Goal: Navigation & Orientation: Find specific page/section

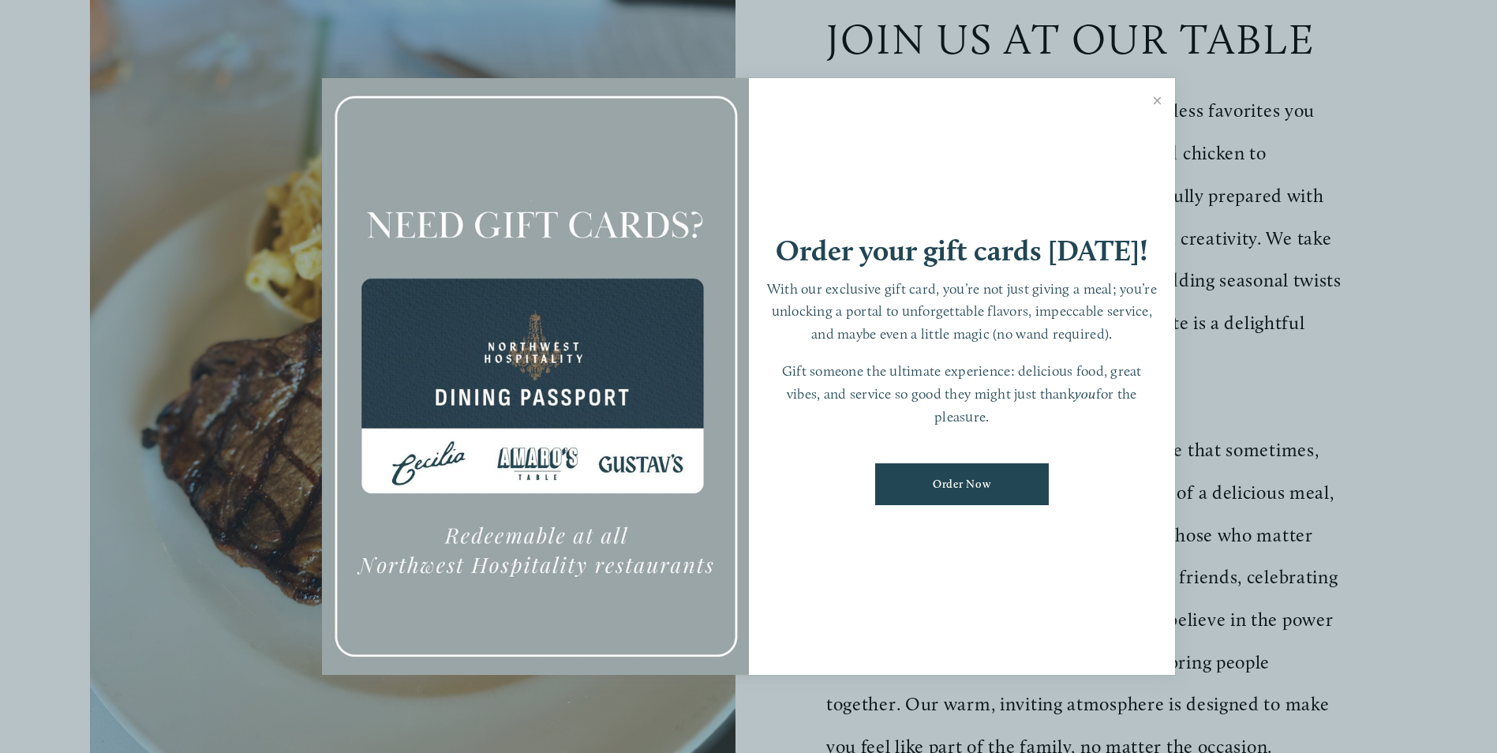
scroll to position [552, 0]
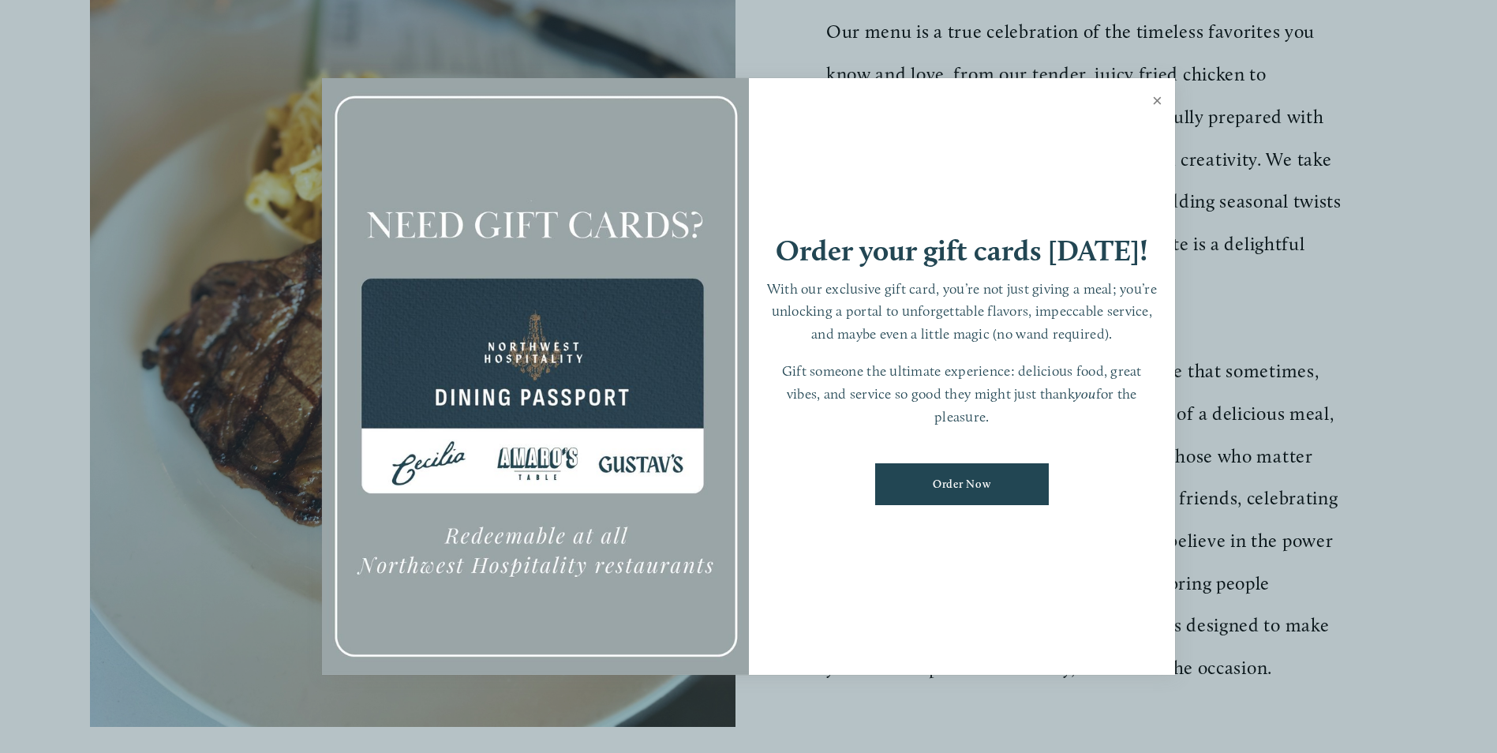
click at [1156, 100] on link "Close" at bounding box center [1157, 102] width 31 height 44
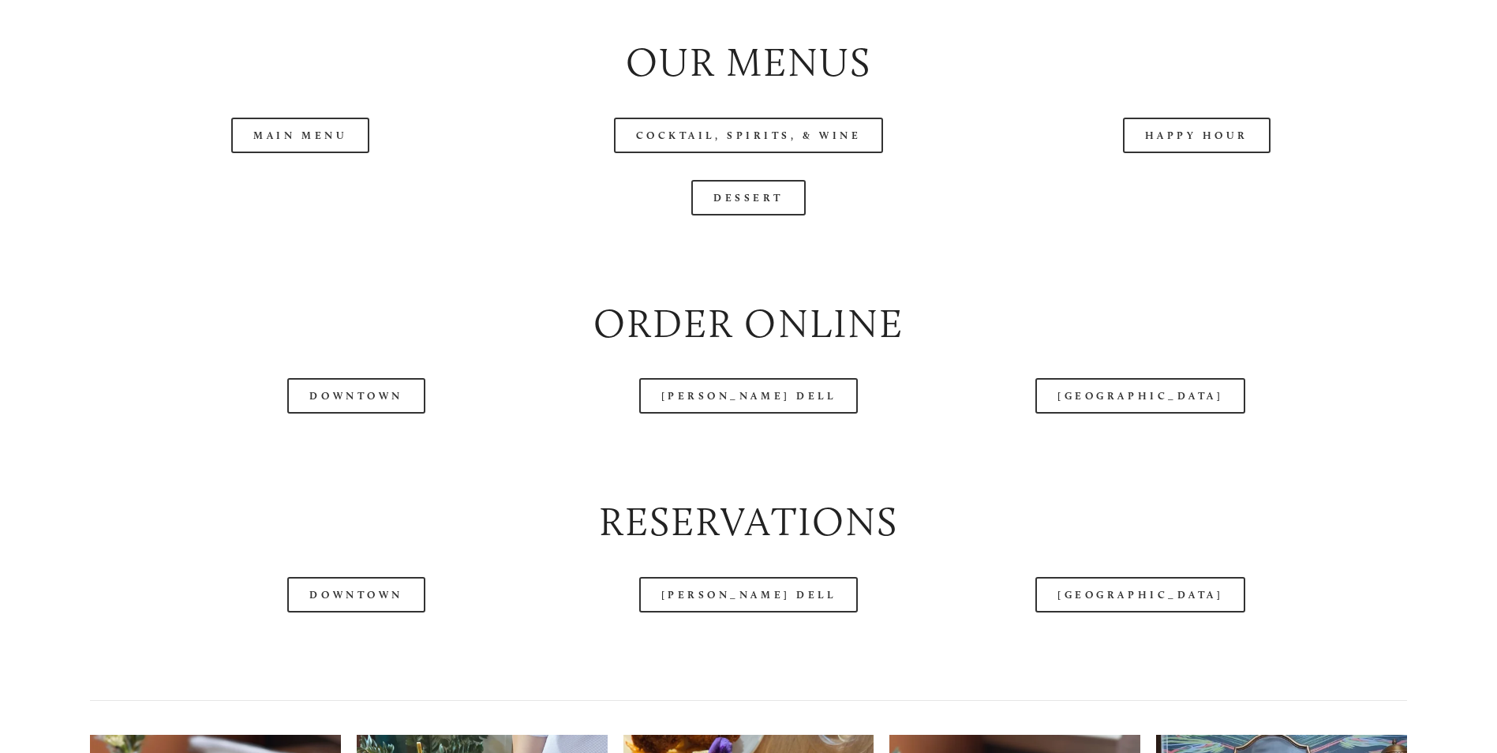
scroll to position [1894, 0]
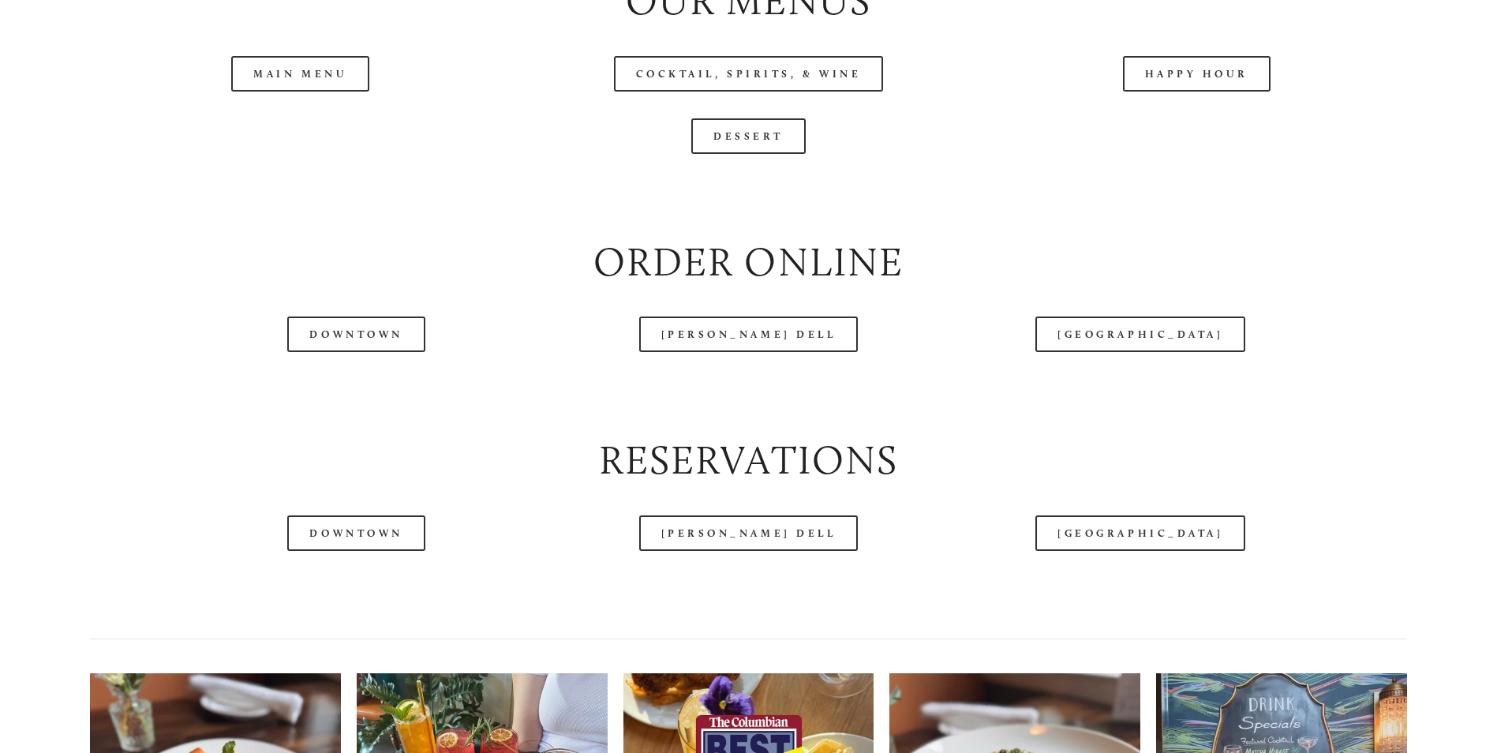
click at [299, 122] on header "Menu Order Now Visit Gallery 0" at bounding box center [748, 47] width 1407 height 172
click at [318, 125] on header "Menu Order Now Visit Gallery 0" at bounding box center [748, 47] width 1407 height 172
click at [282, 129] on header "Menu Order Now Visit Gallery 0" at bounding box center [748, 47] width 1407 height 172
click at [287, 92] on link "Main Menu" at bounding box center [300, 74] width 138 height 36
click at [369, 352] on link "Downtown" at bounding box center [355, 334] width 137 height 36
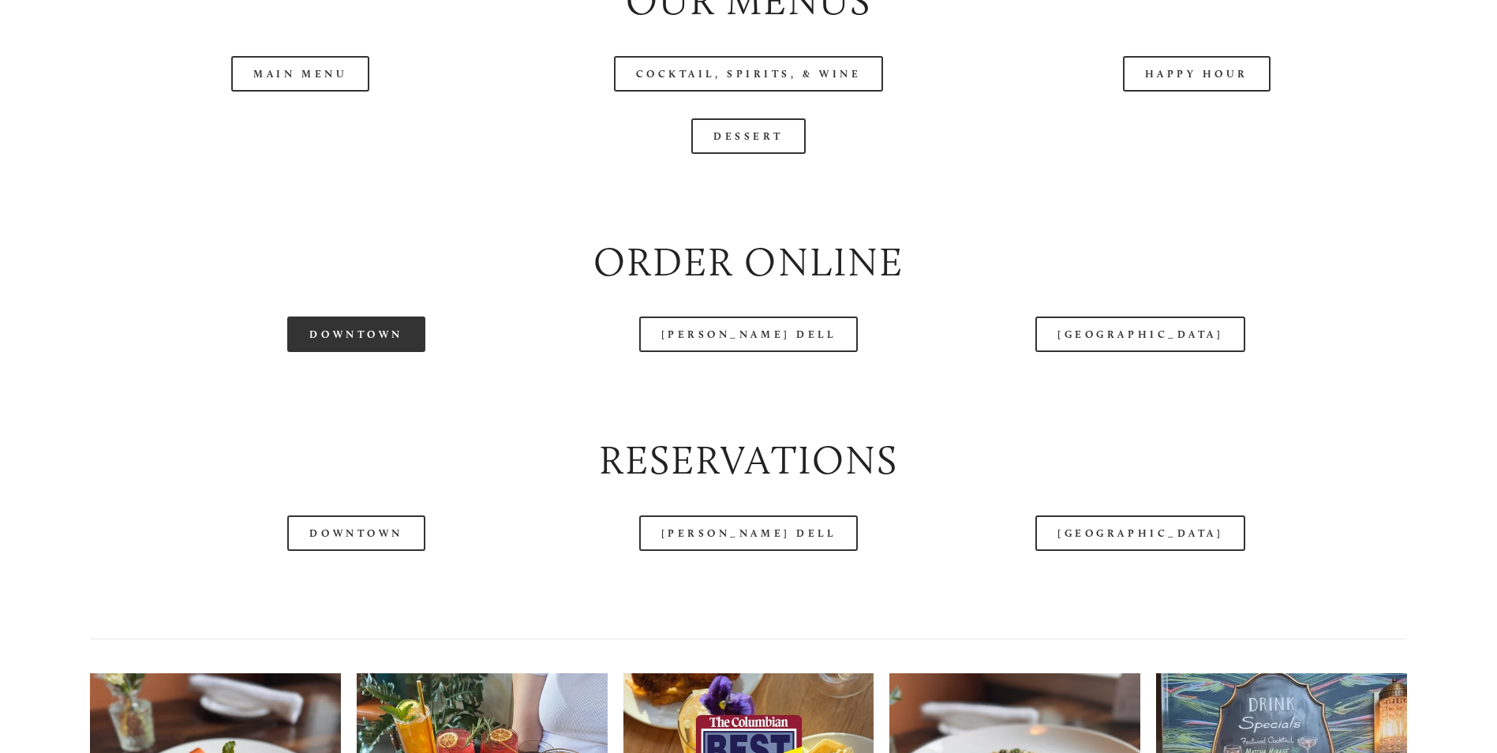
click at [369, 352] on link "Downtown" at bounding box center [355, 334] width 137 height 36
